Goal: Information Seeking & Learning: Find specific page/section

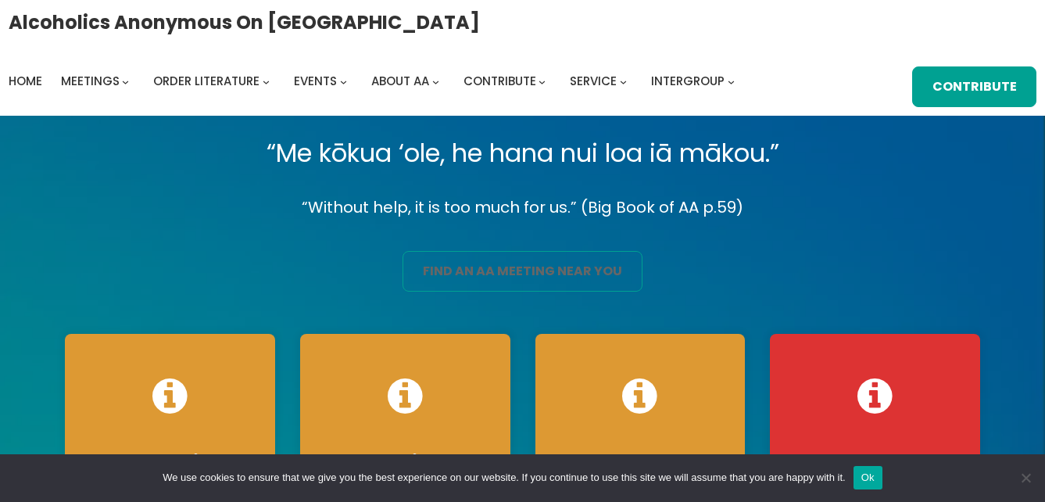
click at [543, 266] on link "find an aa meeting near you" at bounding box center [521, 271] width 239 height 41
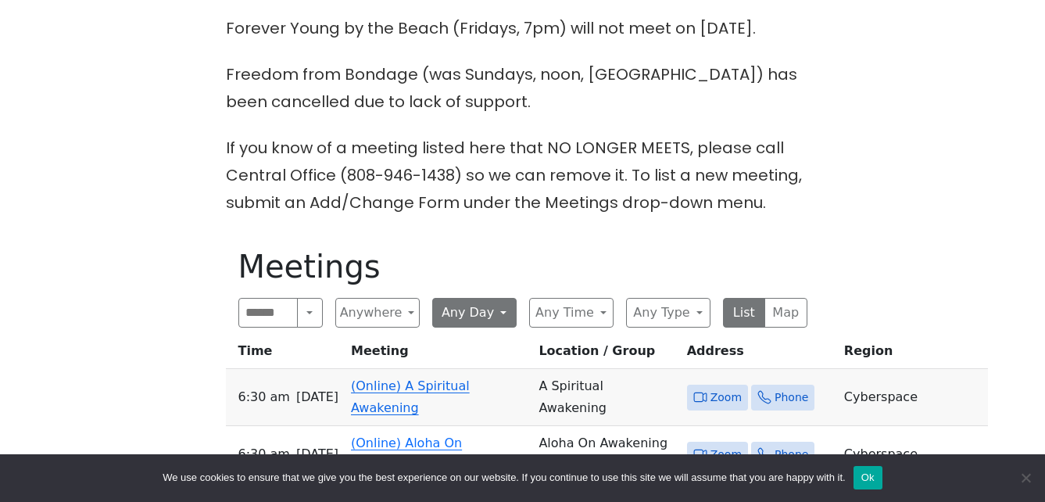
scroll to position [625, 0]
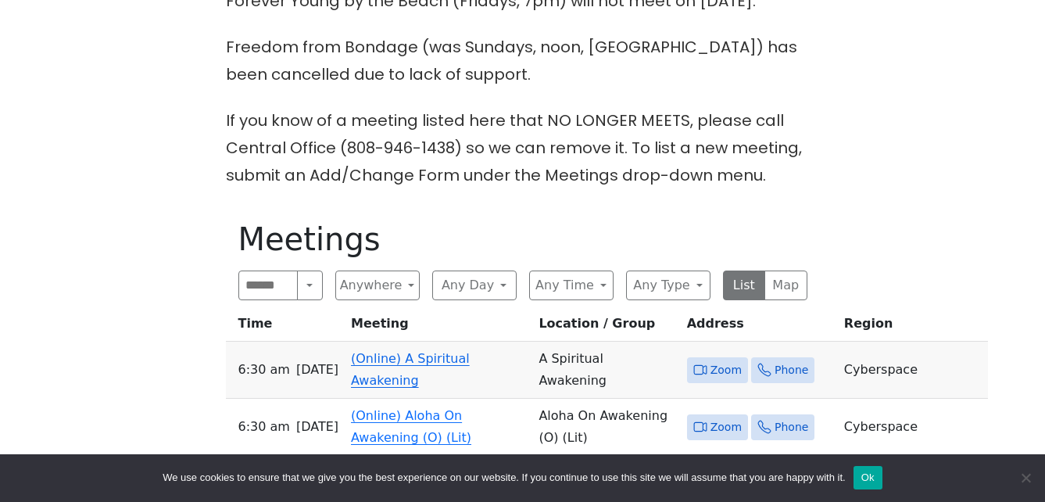
click at [400, 351] on link "(Online) A Spiritual Awakening" at bounding box center [410, 369] width 119 height 37
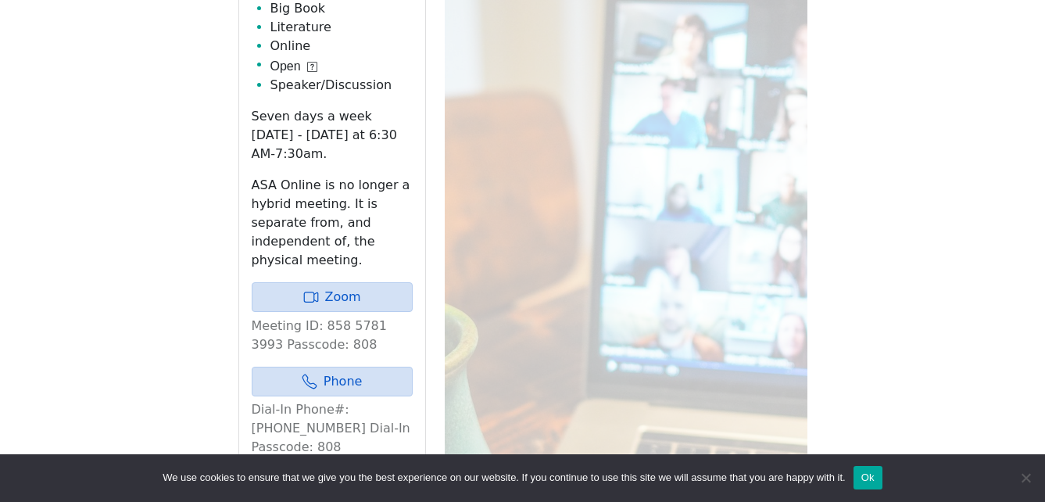
scroll to position [1041, 0]
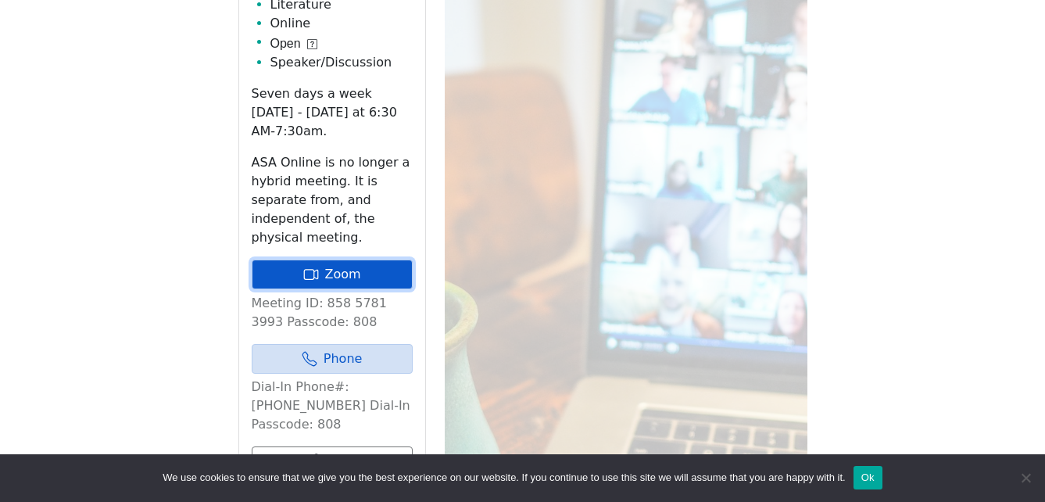
click at [372, 259] on link "Zoom" at bounding box center [332, 274] width 161 height 30
